Goal: Transaction & Acquisition: Download file/media

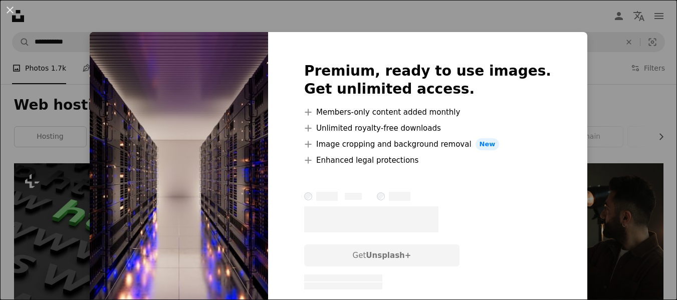
scroll to position [2702, 0]
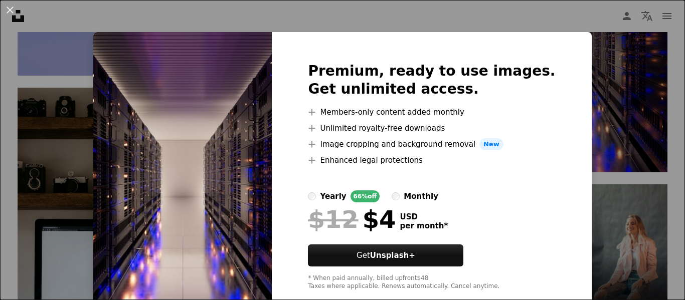
click at [607, 116] on div "An X shape Premium, ready to use images. Get unlimited access. A plus sign Memb…" at bounding box center [342, 150] width 685 height 300
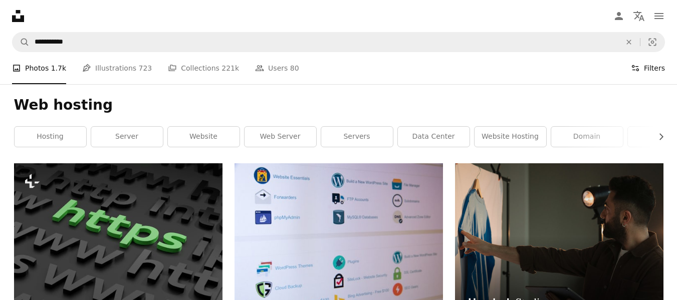
click at [640, 62] on button "Filters Filters" at bounding box center [648, 68] width 34 height 32
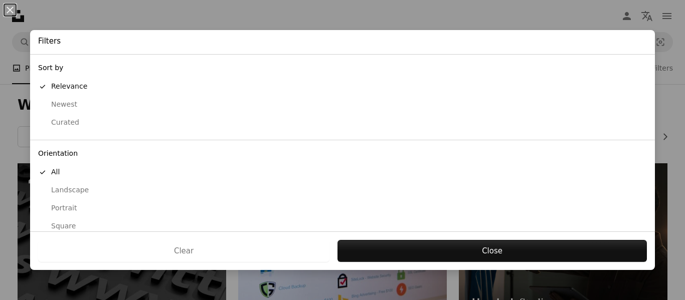
click at [57, 222] on div "Square" at bounding box center [342, 227] width 609 height 10
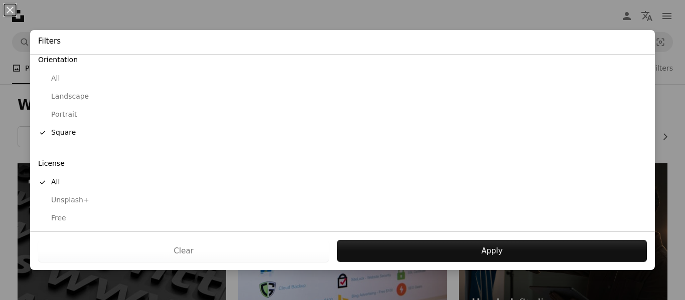
scroll to position [98, 0]
click at [60, 207] on button "Free" at bounding box center [342, 215] width 625 height 18
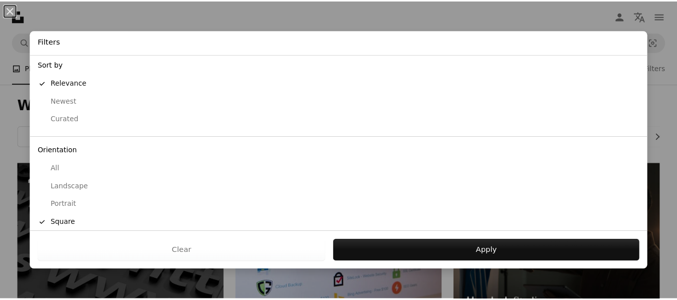
scroll to position [0, 0]
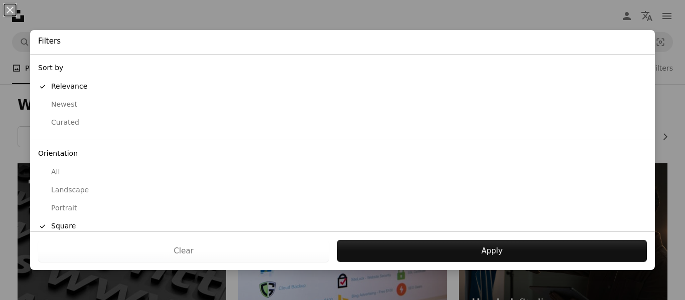
click at [51, 122] on div "Curated" at bounding box center [342, 123] width 609 height 10
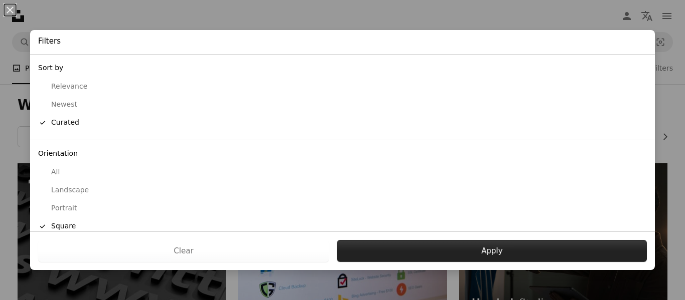
click at [389, 251] on button "Apply" at bounding box center [492, 251] width 310 height 22
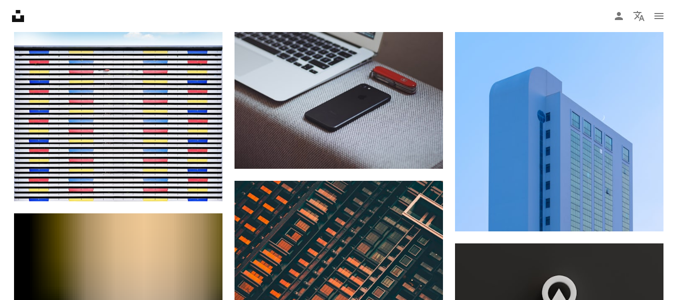
scroll to position [1114, 0]
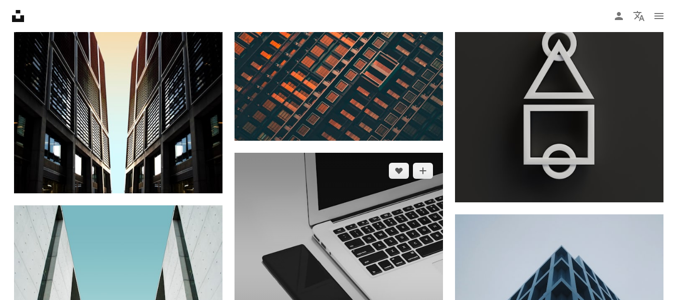
click at [299, 219] on img at bounding box center [339, 268] width 209 height 231
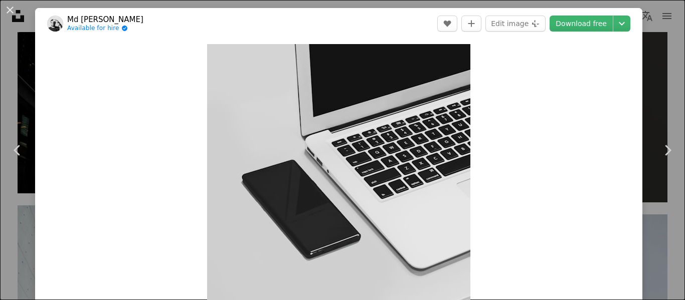
click at [653, 84] on div "An X shape Chevron left Chevron right Md Mahdi Available for hire A checkmark i…" at bounding box center [342, 150] width 685 height 300
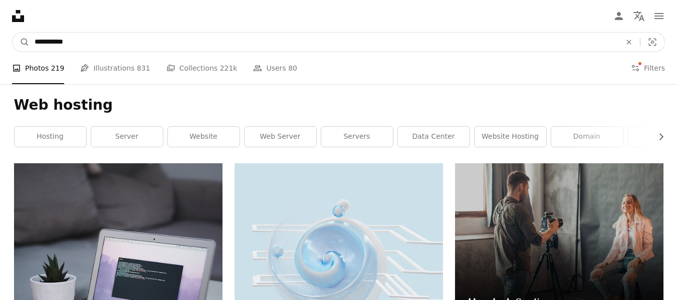
click at [96, 47] on input "**********" at bounding box center [324, 42] width 589 height 19
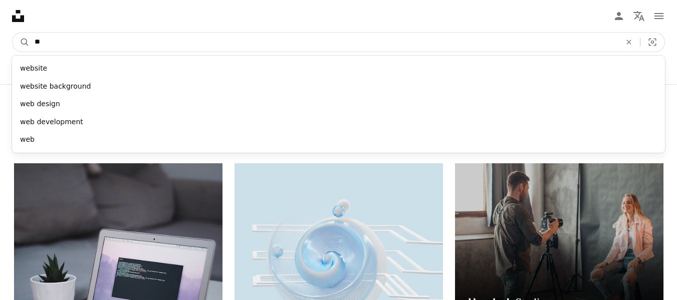
type input "*"
type input "*******"
click button "A magnifying glass" at bounding box center [21, 42] width 17 height 19
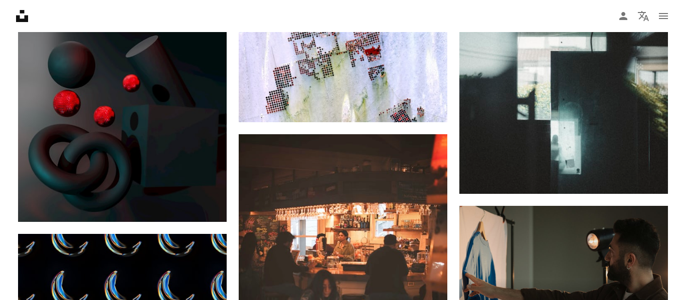
scroll to position [3376, 0]
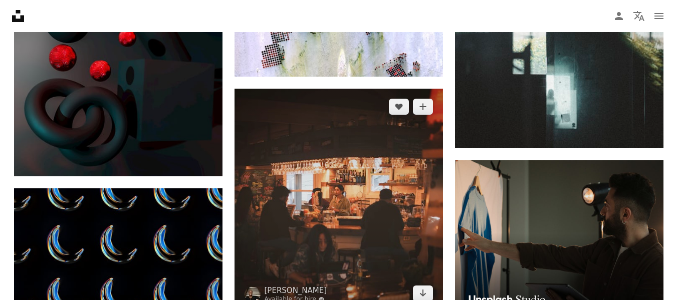
drag, startPoint x: 344, startPoint y: 206, endPoint x: 322, endPoint y: 206, distance: 22.1
click at [322, 206] on img at bounding box center [339, 200] width 209 height 223
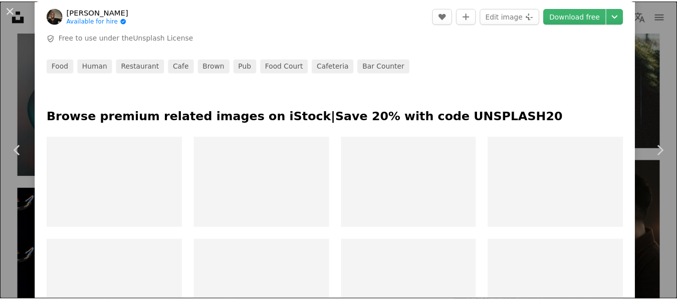
scroll to position [459, 0]
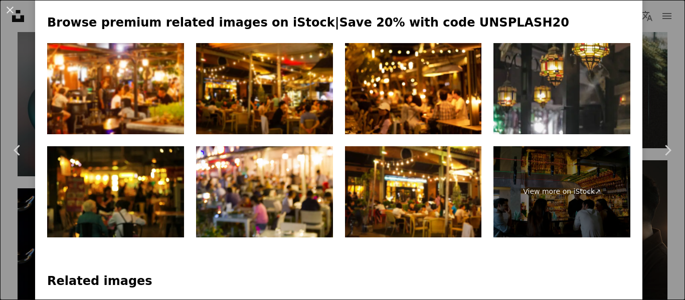
click at [639, 88] on div "An X shape Chevron left Chevron right [PERSON_NAME] Available for hire A checkm…" at bounding box center [342, 150] width 685 height 300
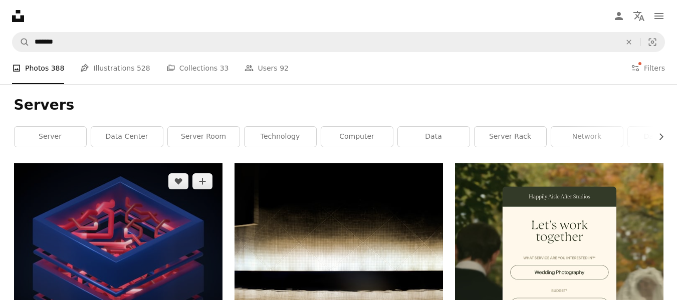
click at [134, 226] on img at bounding box center [118, 267] width 209 height 209
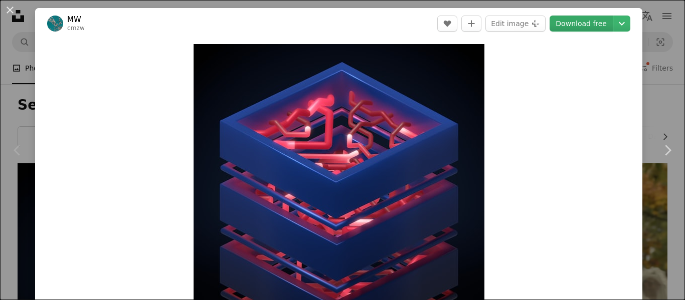
click at [570, 19] on link "Download free" at bounding box center [581, 24] width 63 height 16
